Goal: Navigation & Orientation: Find specific page/section

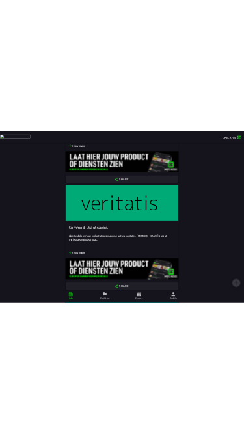
scroll to position [1007, 0]
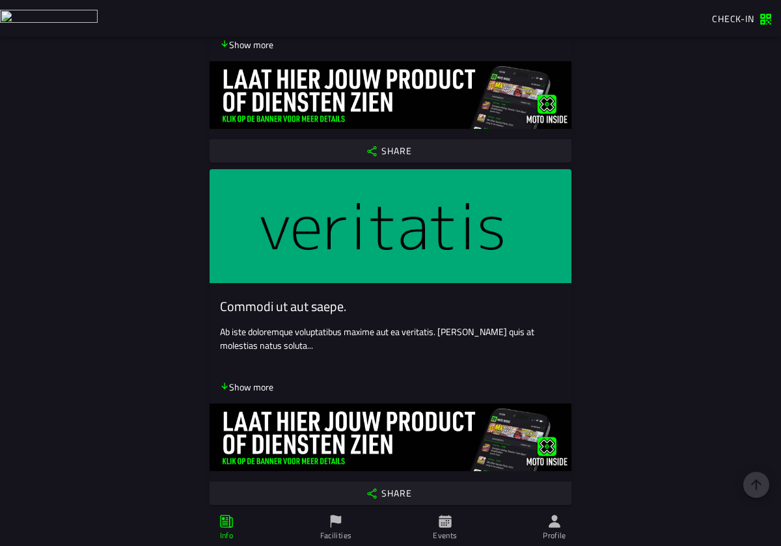
click at [0, 0] on slot "Share" at bounding box center [0, 0] width 0 height 0
click at [727, 15] on span "Check-in" at bounding box center [733, 19] width 42 height 14
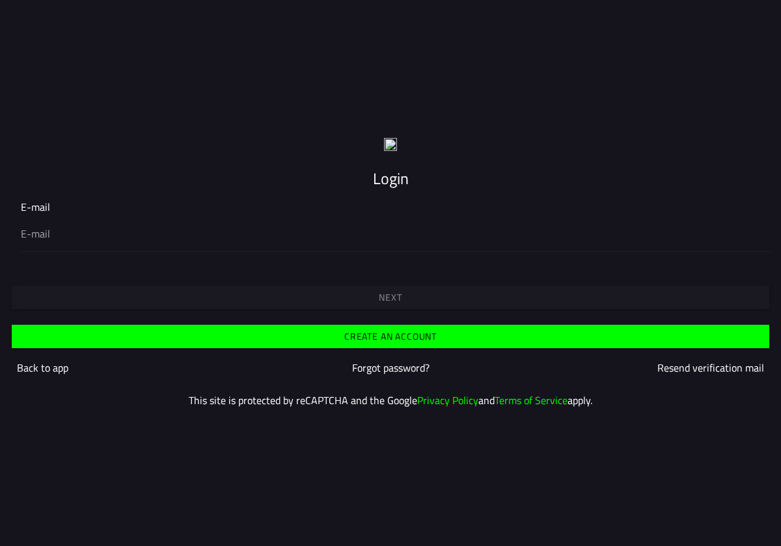
click at [146, 250] on div at bounding box center [390, 233] width 739 height 36
click at [146, 241] on input "email" at bounding box center [390, 234] width 739 height 16
click at [0, 0] on slot "Back to app" at bounding box center [0, 0] width 0 height 0
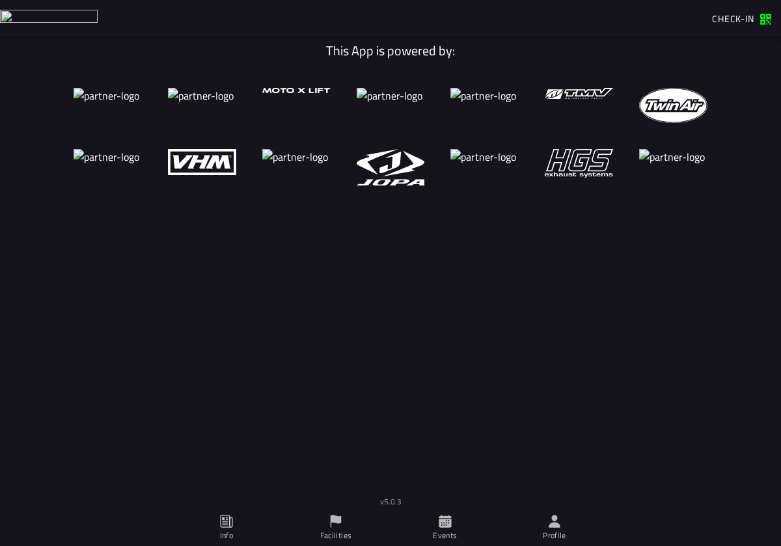
click at [227, 522] on icon at bounding box center [226, 521] width 14 height 14
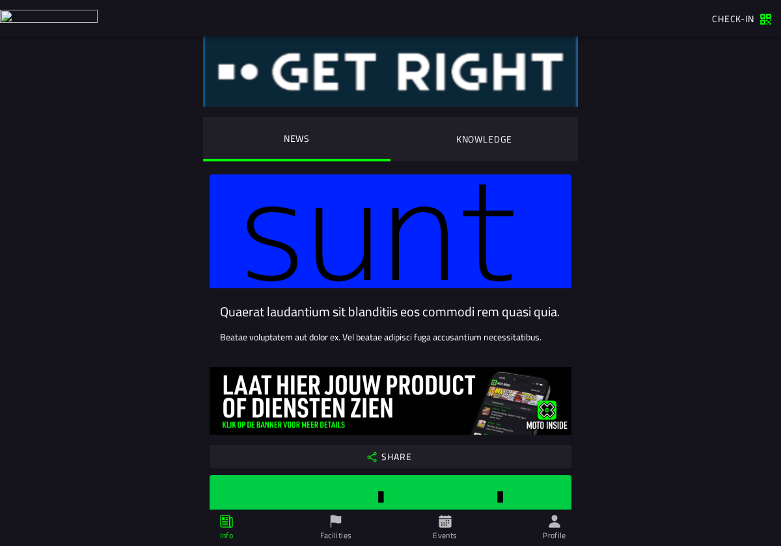
click at [463, 465] on button "Share" at bounding box center [391, 456] width 362 height 23
click at [338, 410] on img at bounding box center [391, 401] width 362 height 68
click at [522, 140] on ion-segment-button "KNOWLEDGE" at bounding box center [483, 139] width 187 height 44
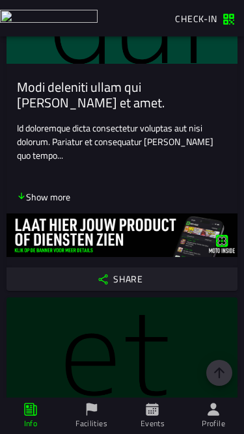
scroll to position [864, 0]
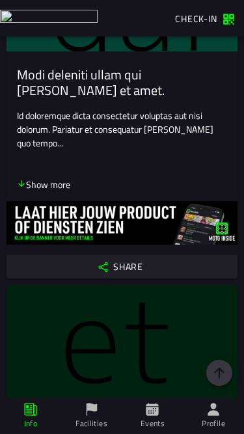
click at [131, 261] on button "Share" at bounding box center [122, 266] width 231 height 23
click at [0, 0] on slot "Modi deleniti ullam qui [PERSON_NAME] et amet." at bounding box center [0, 0] width 0 height 0
